Goal: Information Seeking & Learning: Learn about a topic

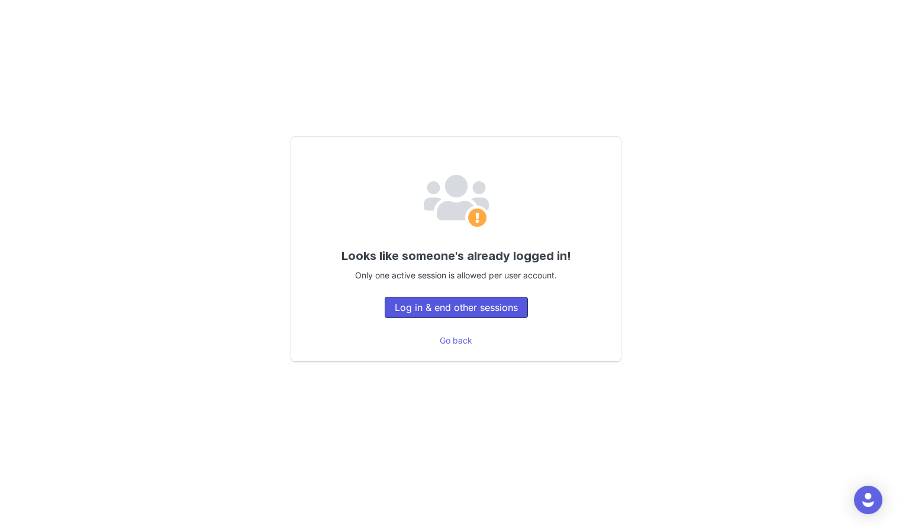
click at [430, 304] on button "Log in & end other sessions" at bounding box center [456, 306] width 143 height 21
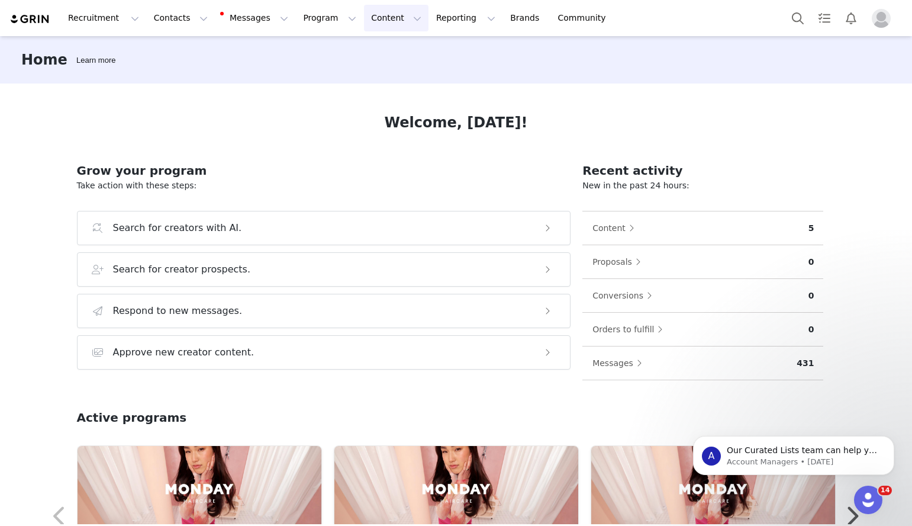
click at [370, 20] on button "Content Content" at bounding box center [396, 18] width 65 height 27
click at [370, 49] on p "Creator Content" at bounding box center [382, 52] width 66 height 12
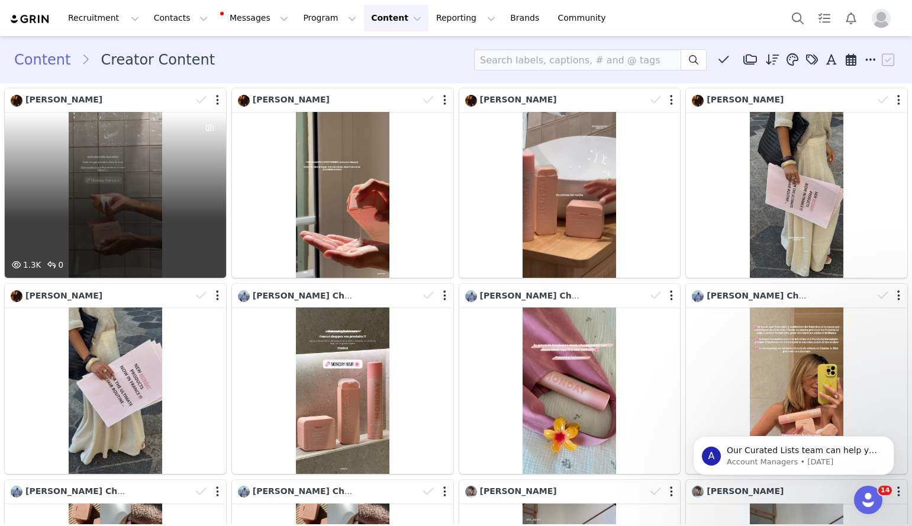
click at [154, 137] on div "1.3K 0" at bounding box center [115, 195] width 221 height 166
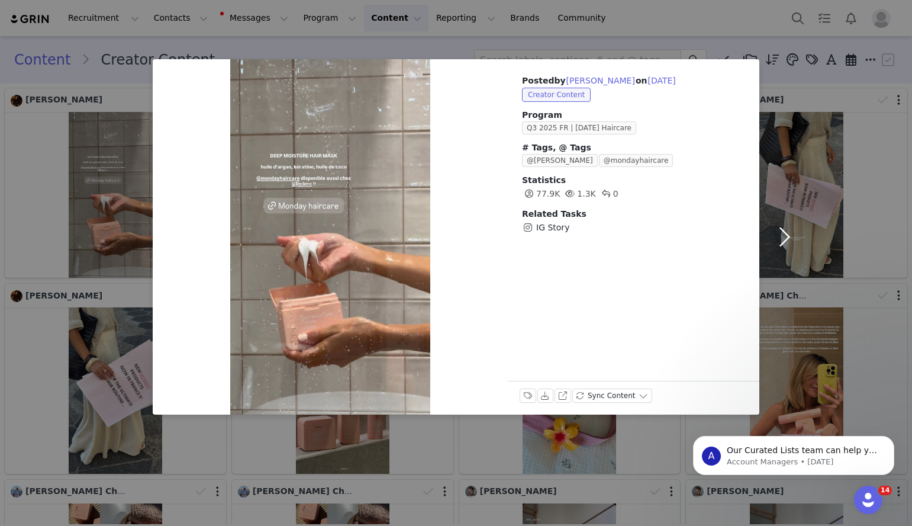
click at [795, 96] on button "button" at bounding box center [784, 236] width 50 height 355
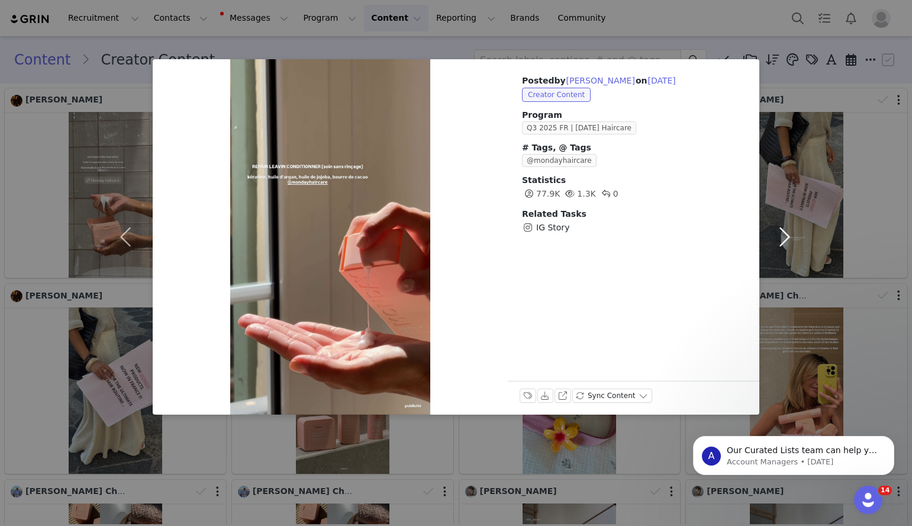
click at [807, 63] on button "button" at bounding box center [784, 236] width 50 height 355
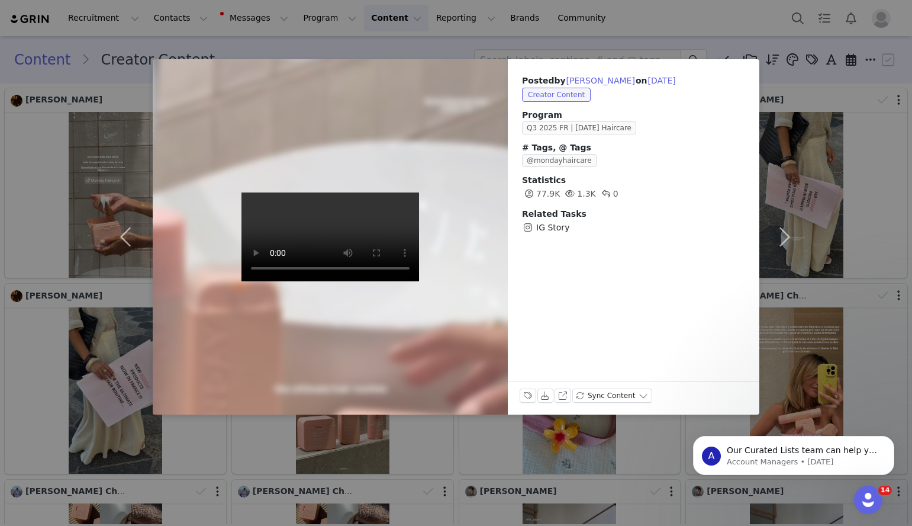
click at [812, 43] on div "Posted by Cassandre Ould on Sep 1, 2025 Creator Content Program Q3 2025 FR | MO…" at bounding box center [456, 263] width 912 height 526
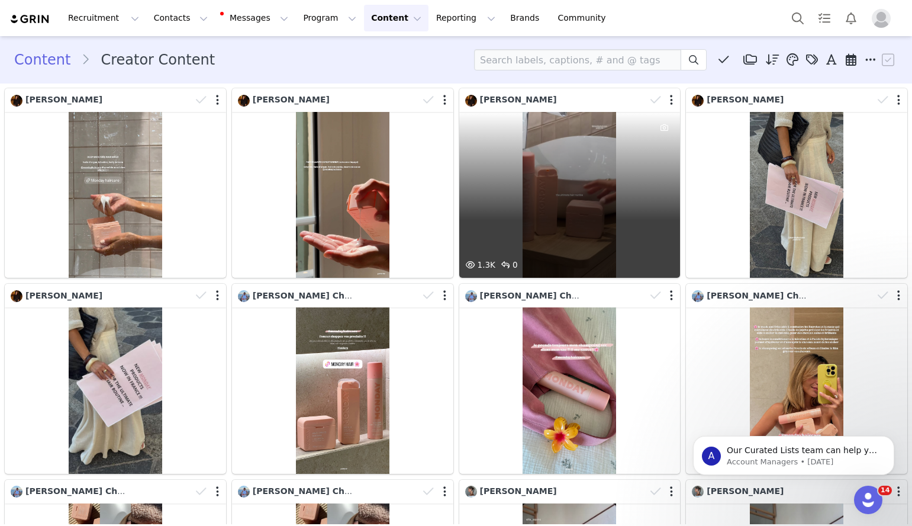
click at [529, 143] on div "1.3K 0" at bounding box center [569, 195] width 221 height 166
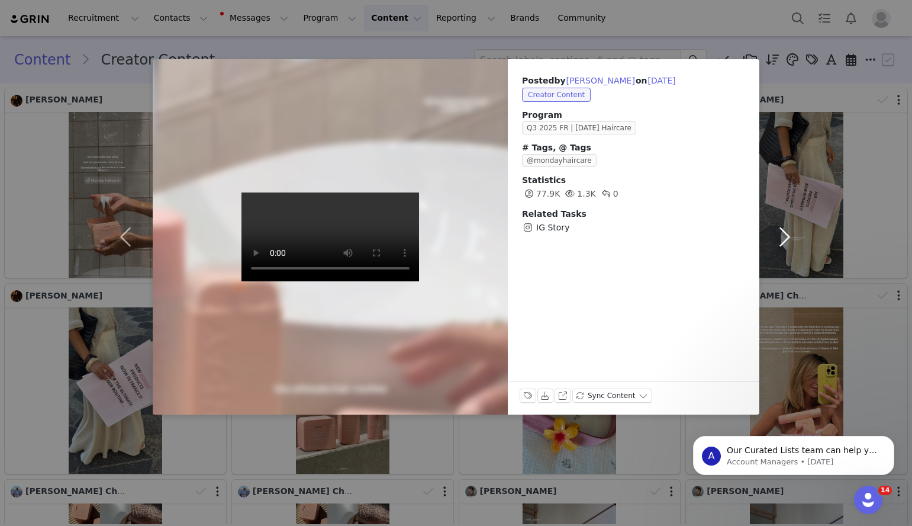
click at [791, 64] on button "button" at bounding box center [784, 236] width 50 height 355
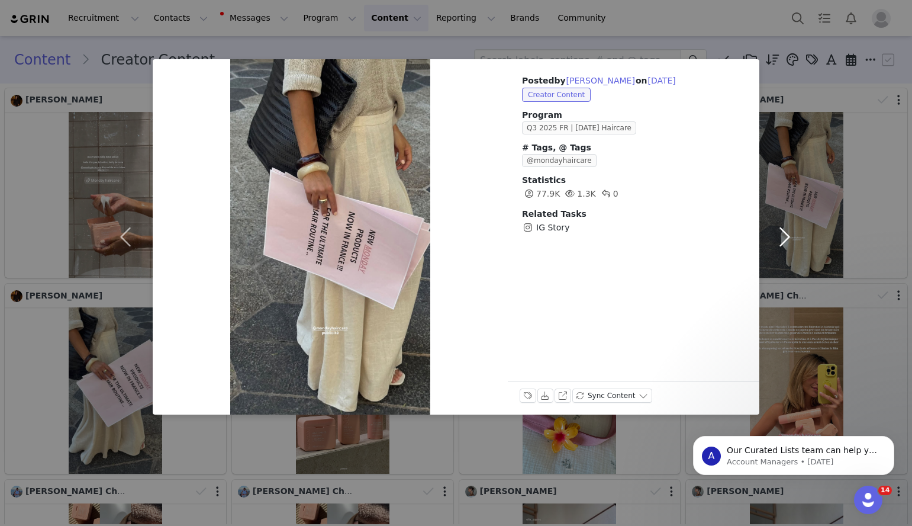
click at [791, 64] on button "button" at bounding box center [784, 236] width 50 height 355
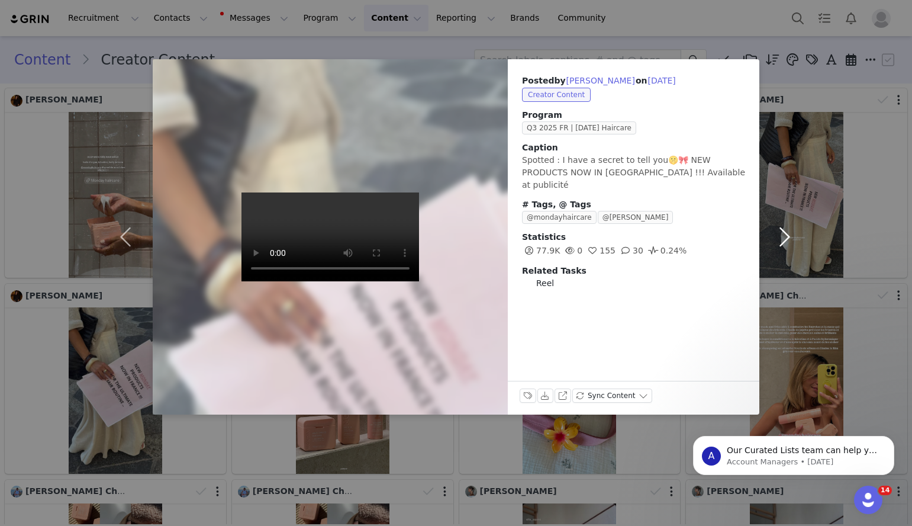
click at [806, 66] on button "button" at bounding box center [784, 236] width 50 height 355
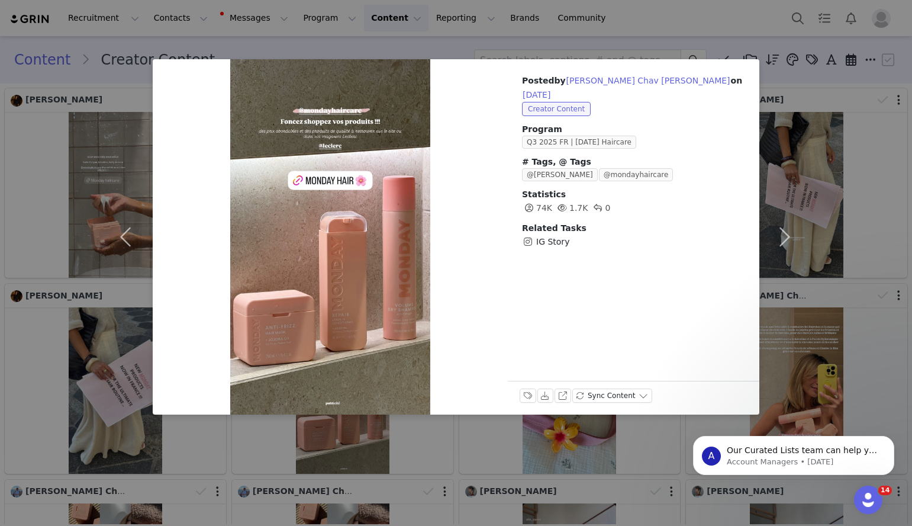
click at [886, 53] on div "Posted by Alice Chav Ferraro on Aug 30, 2025 Creator Content Program Q3 2025 FR…" at bounding box center [456, 263] width 912 height 526
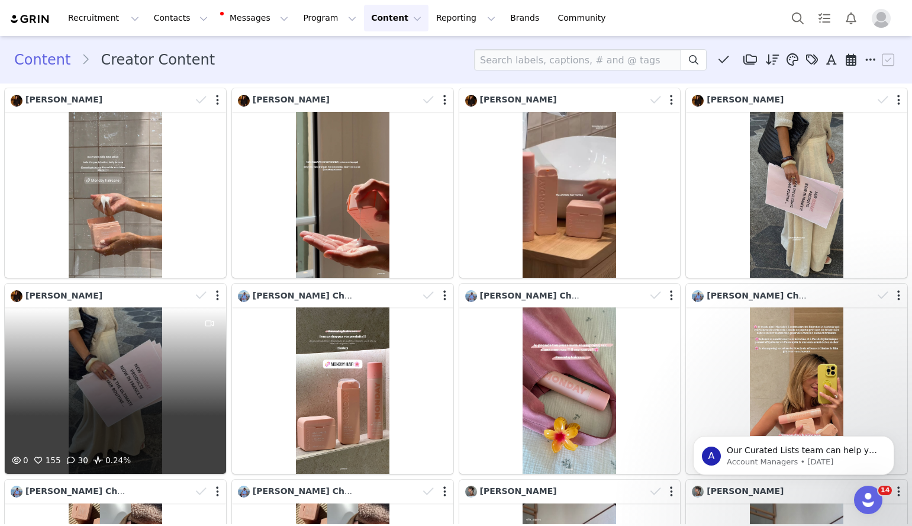
click at [169, 343] on div "0 155 30 0.24%" at bounding box center [115, 390] width 221 height 166
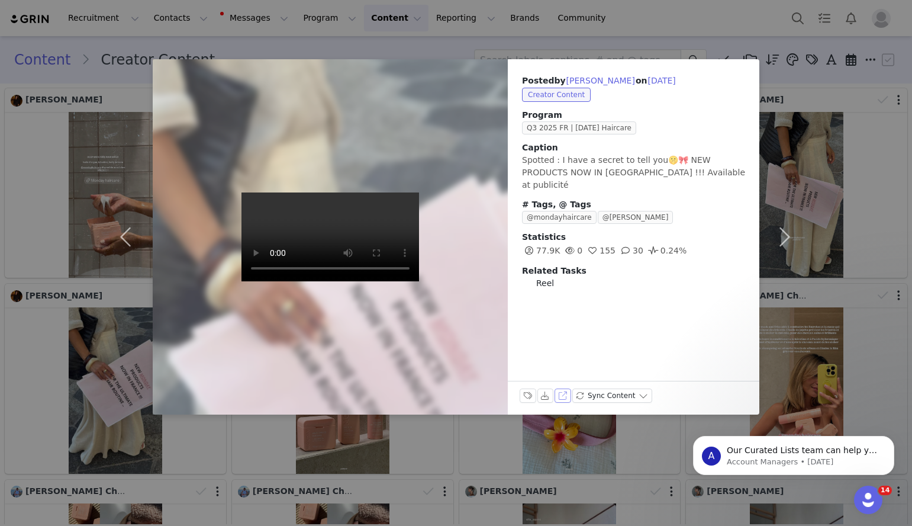
click at [563, 397] on button "View on Instagram" at bounding box center [563, 395] width 17 height 14
click at [809, 92] on div "Posted by Cassandre Ould on Sep 1, 2025 Creator Content Program Q3 2025 FR | MO…" at bounding box center [456, 263] width 912 height 526
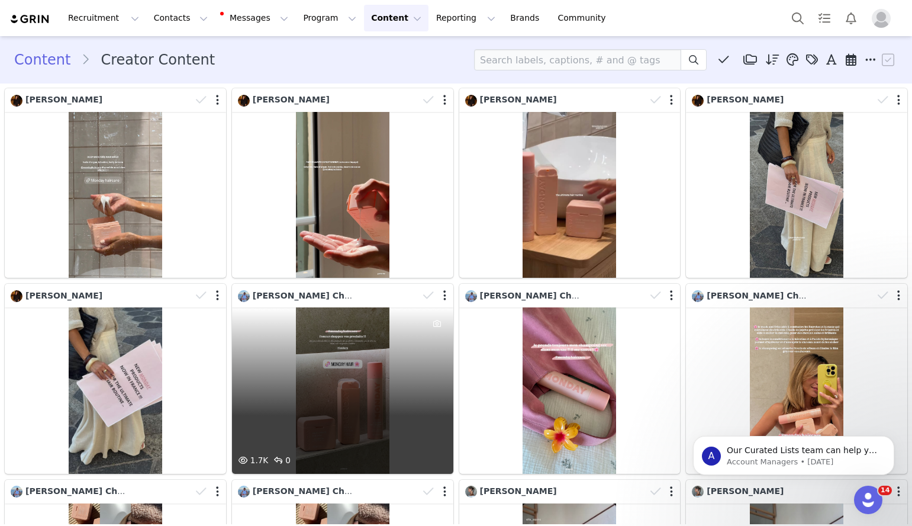
click at [384, 364] on div "1.7K 0" at bounding box center [342, 390] width 221 height 166
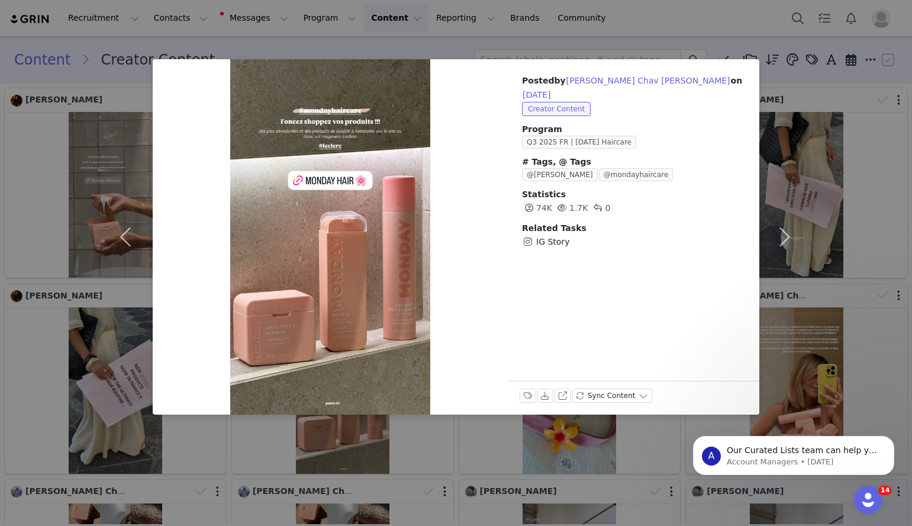
click at [852, 91] on div "Posted by Alice Chav Ferraro on Aug 30, 2025 Creator Content Program Q3 2025 FR…" at bounding box center [456, 263] width 912 height 526
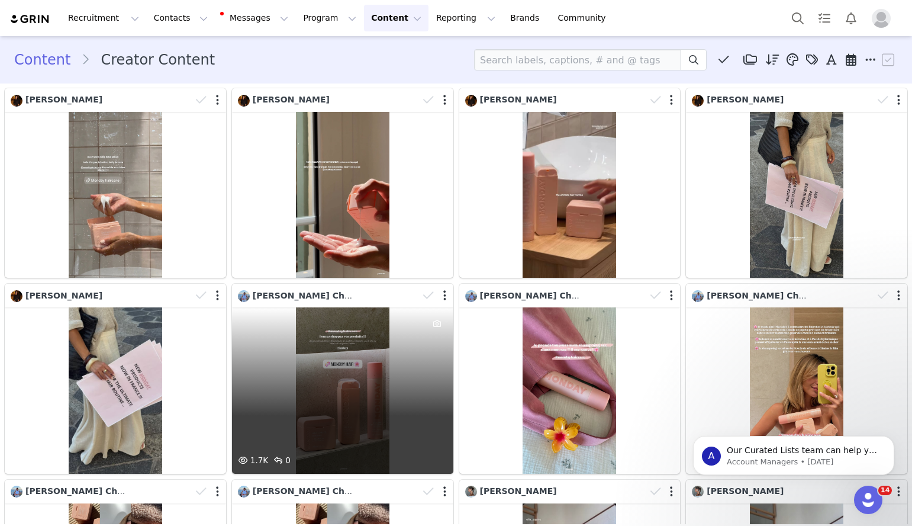
click at [397, 353] on div "1.7K 0" at bounding box center [342, 390] width 221 height 166
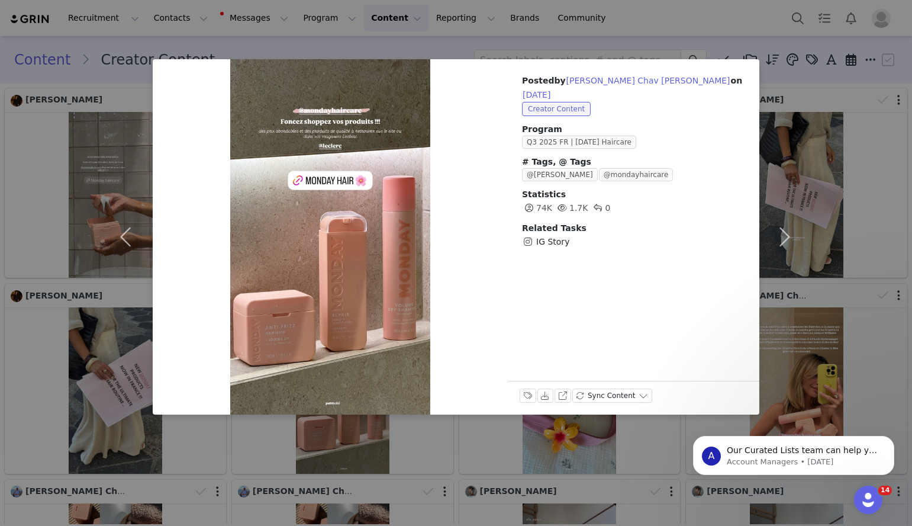
click at [810, 95] on div "Posted by Alice Chav Ferraro on Aug 30, 2025 Creator Content Program Q3 2025 FR…" at bounding box center [456, 263] width 912 height 526
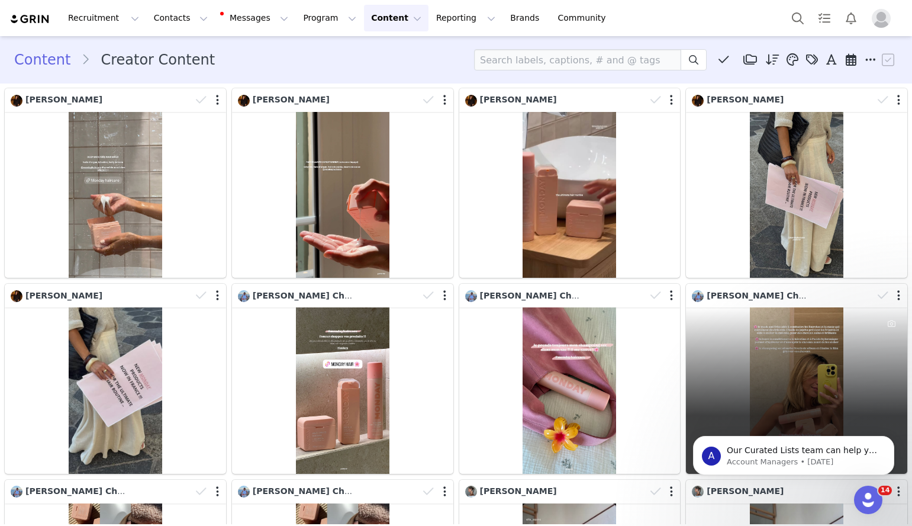
click at [698, 325] on div "1.7K 0" at bounding box center [796, 390] width 221 height 166
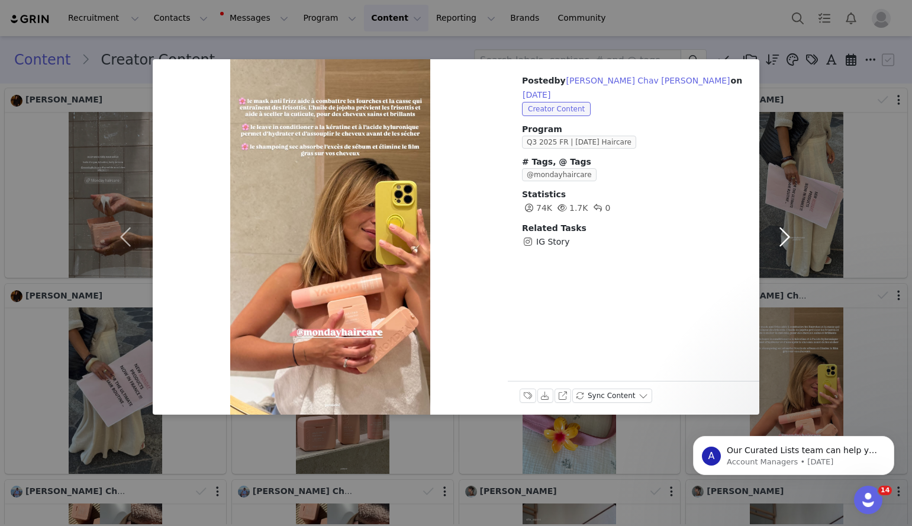
click at [763, 157] on button "button" at bounding box center [784, 236] width 50 height 355
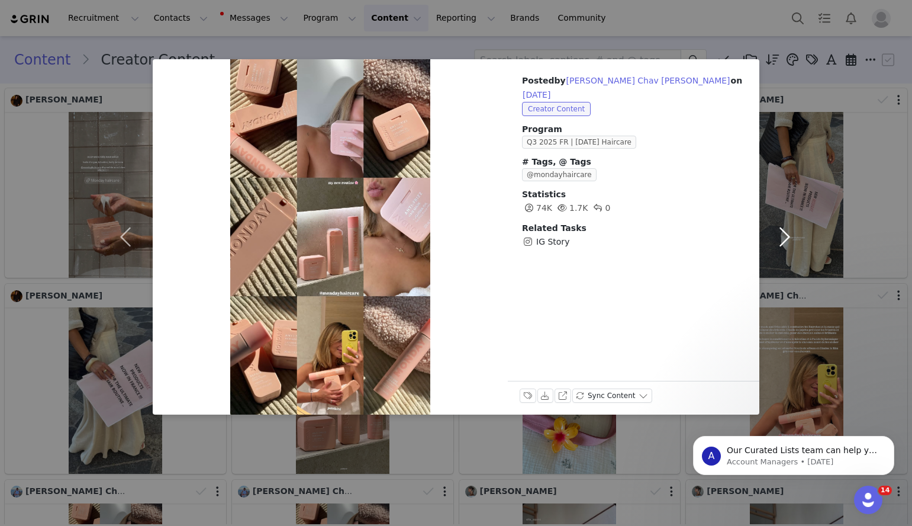
click at [794, 143] on button "button" at bounding box center [784, 236] width 50 height 355
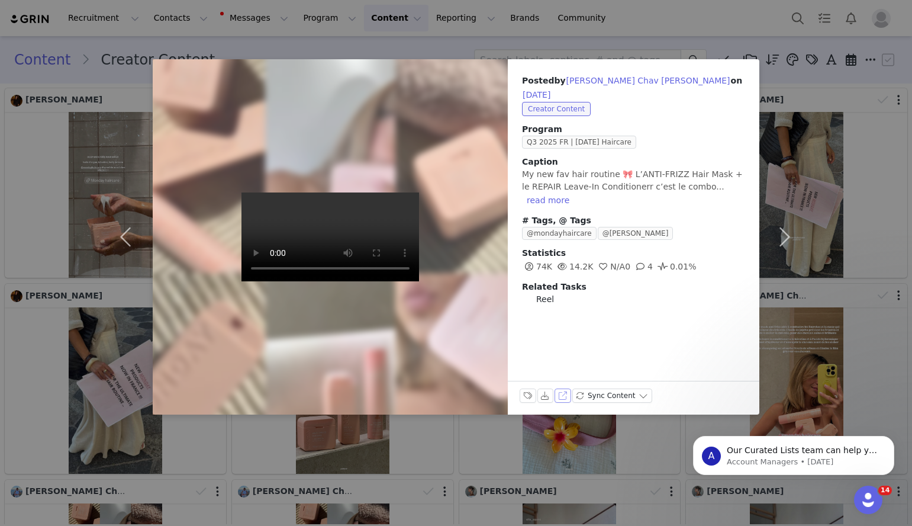
click at [559, 395] on button "View on Instagram" at bounding box center [563, 395] width 17 height 14
click at [854, 60] on div "Posted by Alice Chav Ferraro on Aug 30, 2025 Creator Content Program Q3 2025 FR…" at bounding box center [456, 263] width 912 height 526
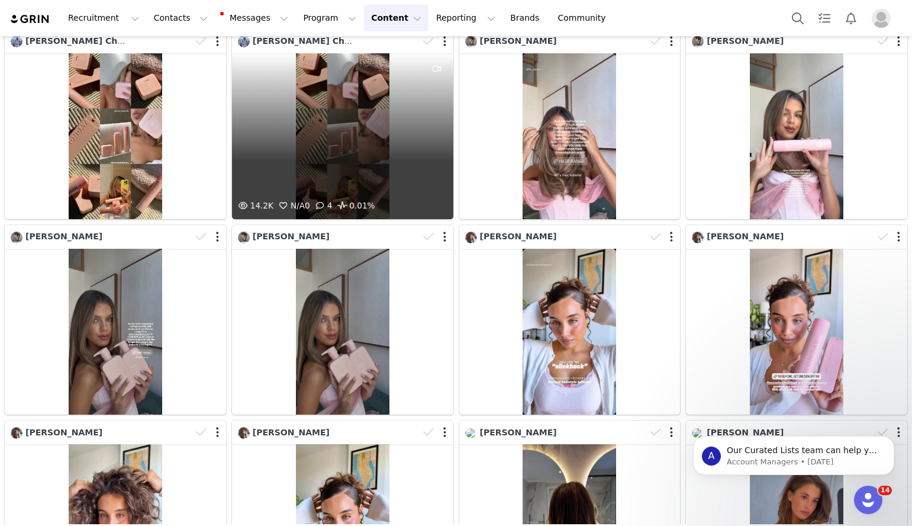
scroll to position [451, 0]
